Goal: Task Accomplishment & Management: Manage account settings

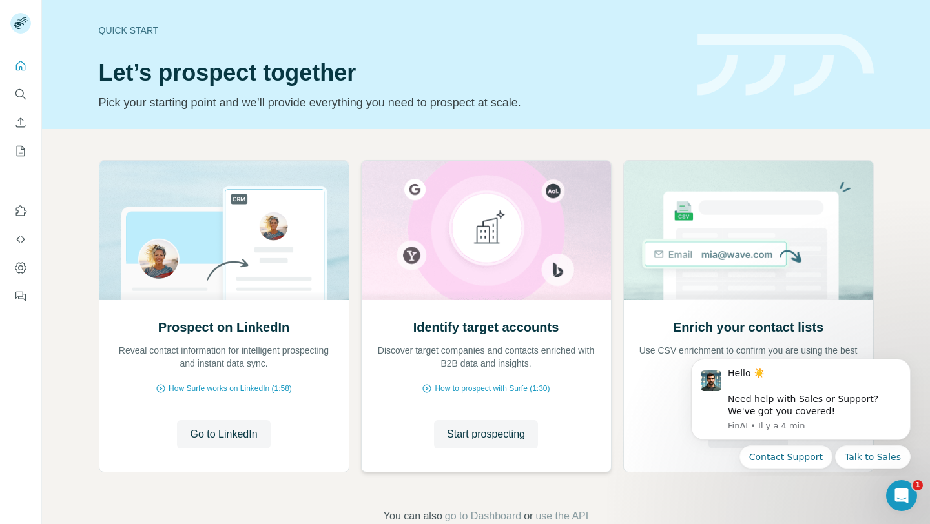
scroll to position [31, 0]
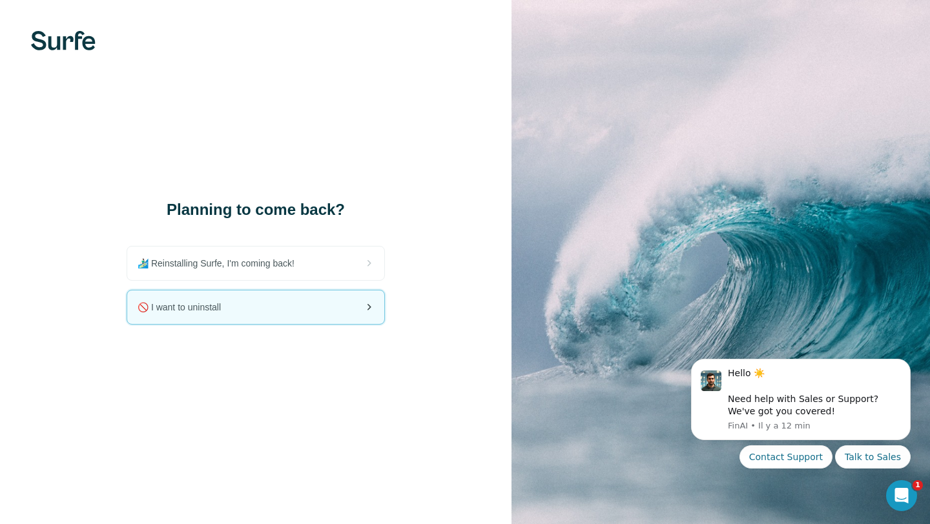
click at [329, 307] on div "🚫 I want to uninstall" at bounding box center [255, 308] width 257 height 34
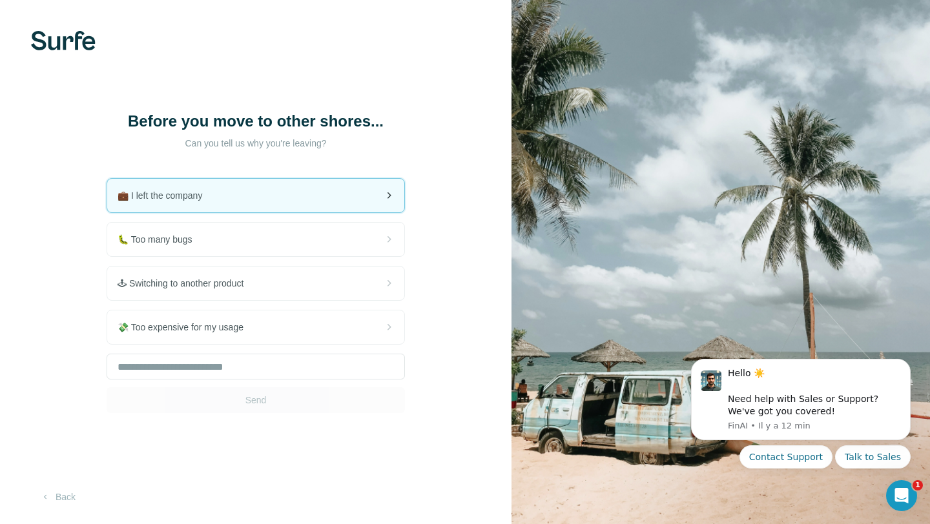
click at [325, 194] on div "💼 I left the company" at bounding box center [255, 196] width 297 height 34
